Goal: Check status

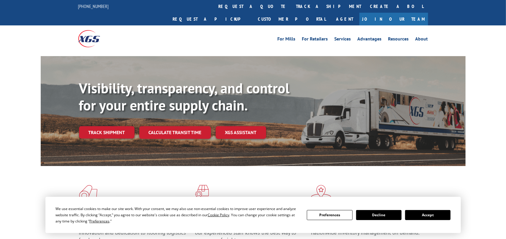
click at [109, 128] on div "Visibility, transparency, and control for your entire supply chain. Track shipm…" at bounding box center [272, 121] width 387 height 82
click at [106, 126] on link "Track shipment" at bounding box center [106, 132] width 55 height 12
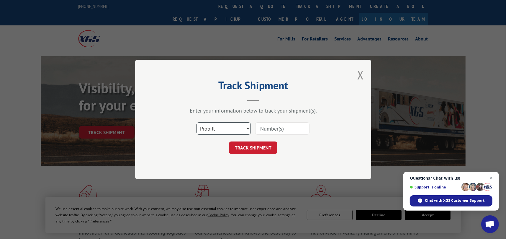
click at [224, 129] on select "Select category... Probill BOL PO" at bounding box center [223, 128] width 54 height 12
select select "bol"
click at [196, 122] on select "Select category... Probill BOL PO" at bounding box center [223, 128] width 54 height 12
click at [264, 127] on input at bounding box center [282, 128] width 54 height 12
type input "0909815"
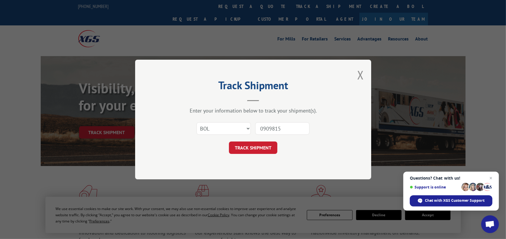
click button "TRACK SHIPMENT" at bounding box center [253, 147] width 48 height 12
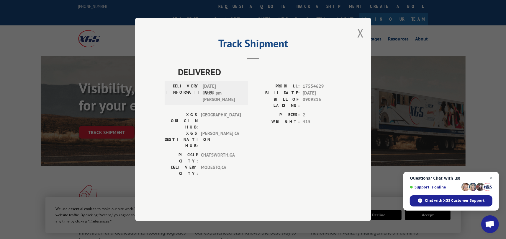
click at [154, 187] on div "Track Shipment DELIVERED DELIVERY INFORMATION: [DATE] 06:59 pm [PERSON_NAME]: 1…" at bounding box center [253, 119] width 236 height 203
